Goal: Go to known website: Go to known website

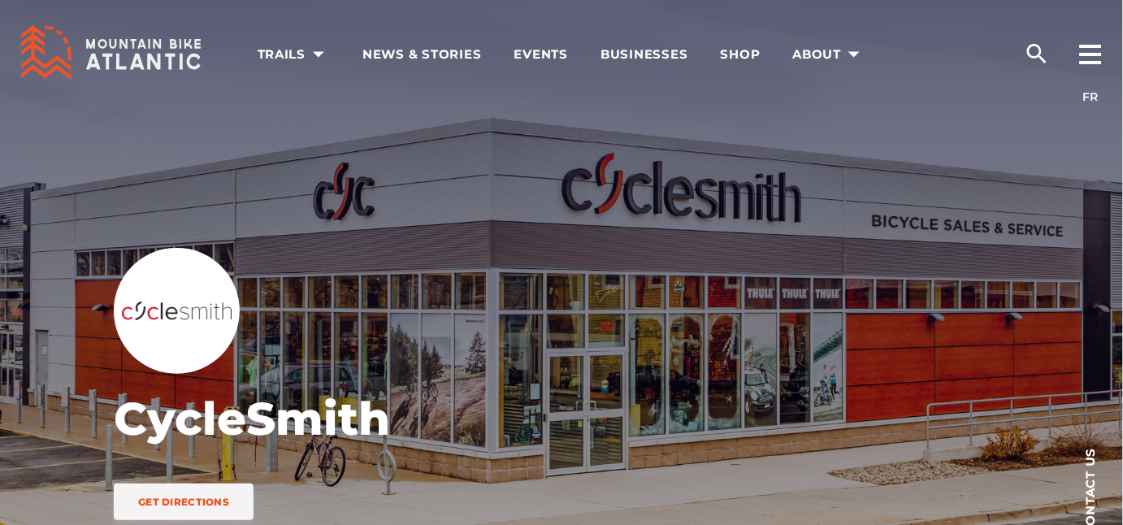
click at [176, 54] on icon at bounding box center [111, 52] width 180 height 55
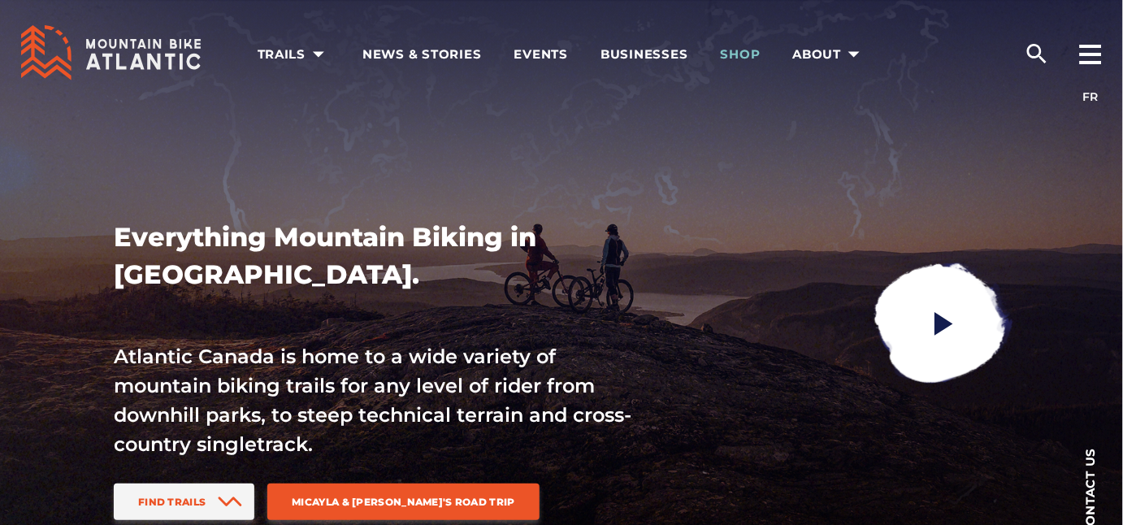
click at [747, 57] on span "Shop" at bounding box center [741, 54] width 40 height 16
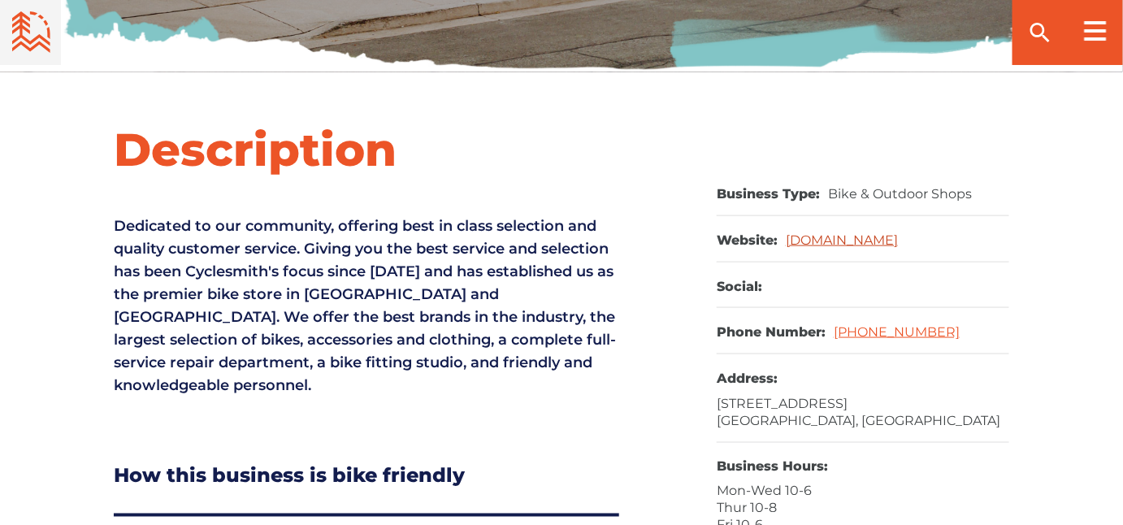
scroll to position [576, 0]
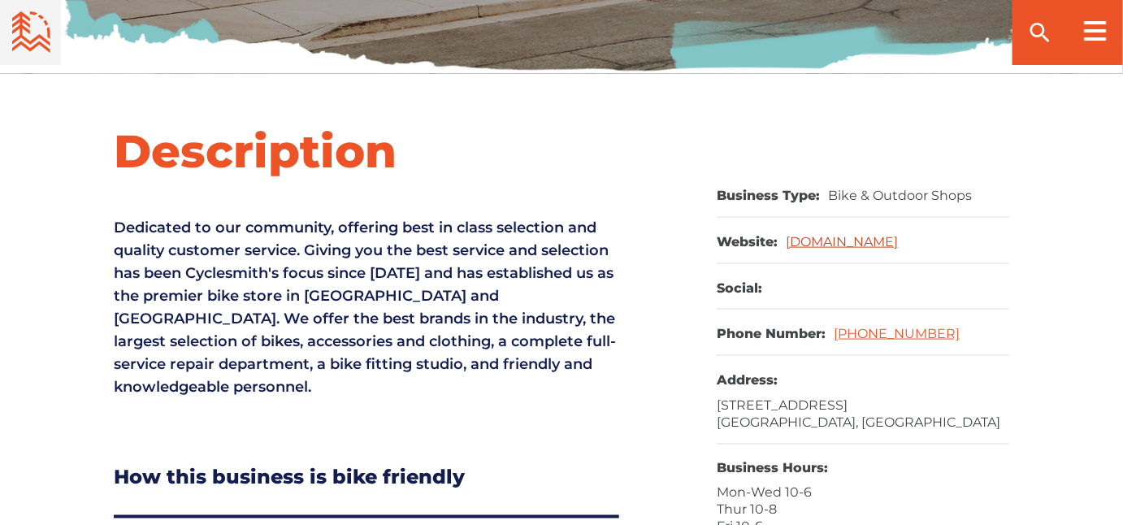
click at [834, 242] on link "cyclesmith.ca" at bounding box center [842, 241] width 112 height 15
